Goal: Information Seeking & Learning: Learn about a topic

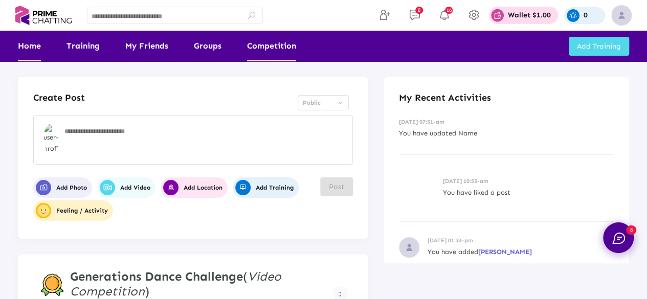
click at [278, 52] on link "Competition" at bounding box center [271, 46] width 49 height 31
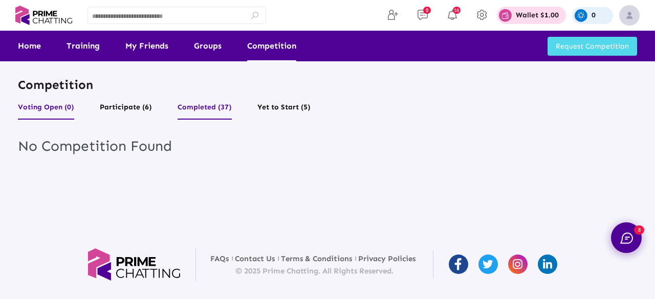
click at [220, 107] on button "Completed (37)" at bounding box center [204, 109] width 54 height 19
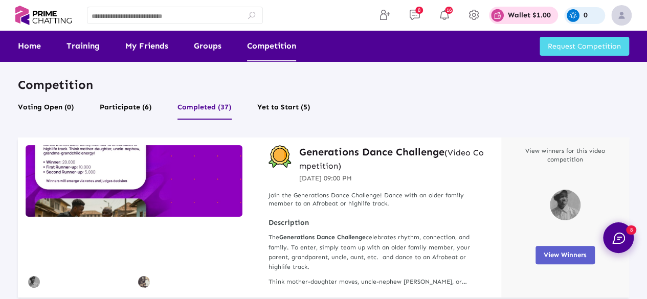
click at [567, 256] on span "View Winners" at bounding box center [565, 255] width 43 height 8
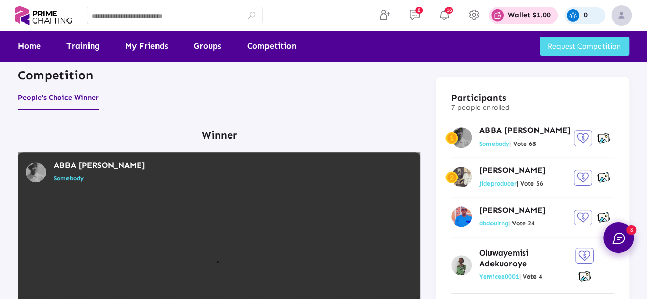
scroll to position [199, 0]
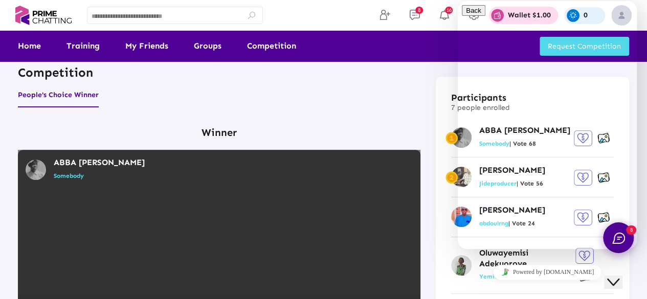
click at [616, 276] on icon "Close Chat This icon closes the chat window." at bounding box center [613, 282] width 12 height 12
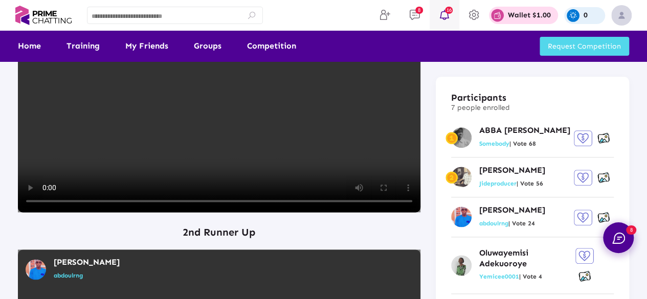
scroll to position [554, 0]
